Goal: Task Accomplishment & Management: Manage account settings

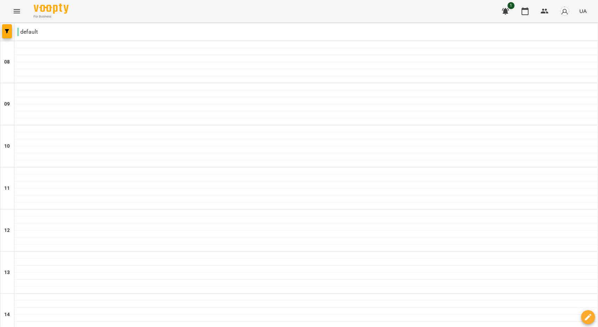
scroll to position [349, 0]
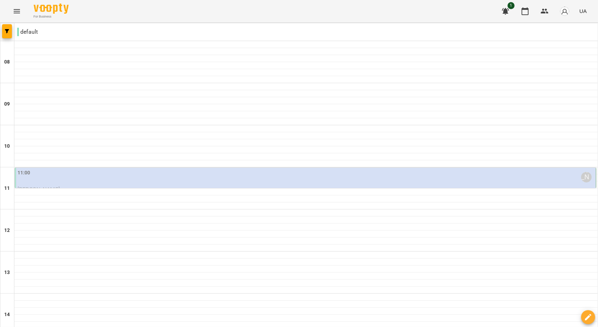
scroll to position [70, 0]
click at [128, 169] on div "11:00 [PERSON_NAME]" at bounding box center [306, 177] width 577 height 16
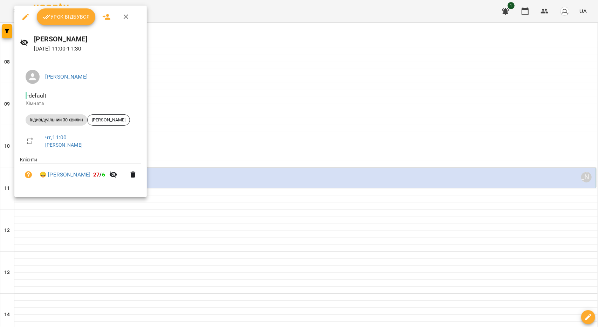
click at [256, 132] on div at bounding box center [299, 163] width 598 height 327
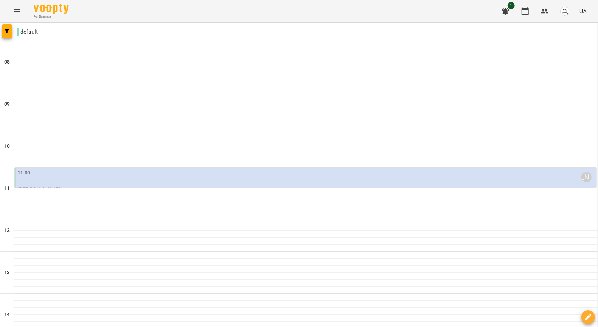
scroll to position [349, 0]
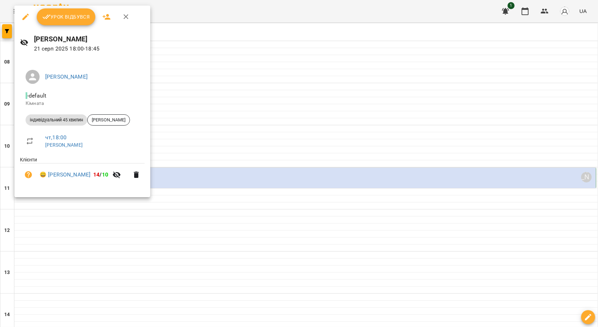
click at [73, 16] on span "Урок відбувся" at bounding box center [66, 17] width 48 height 8
